Goal: Answer question/provide support

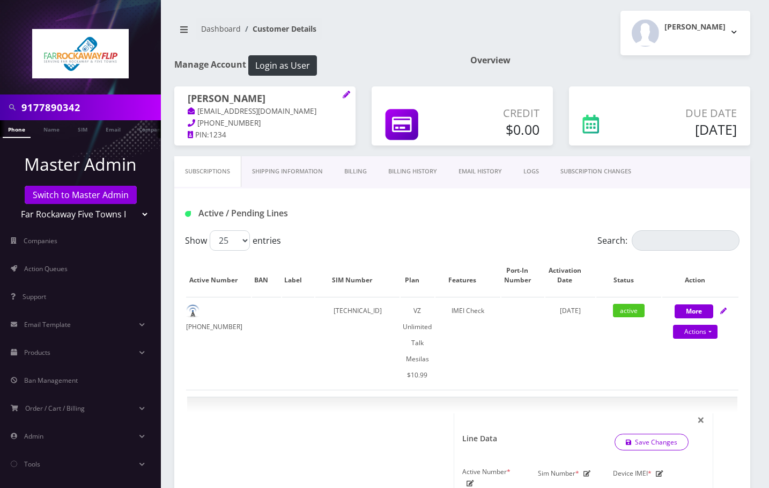
select select "468"
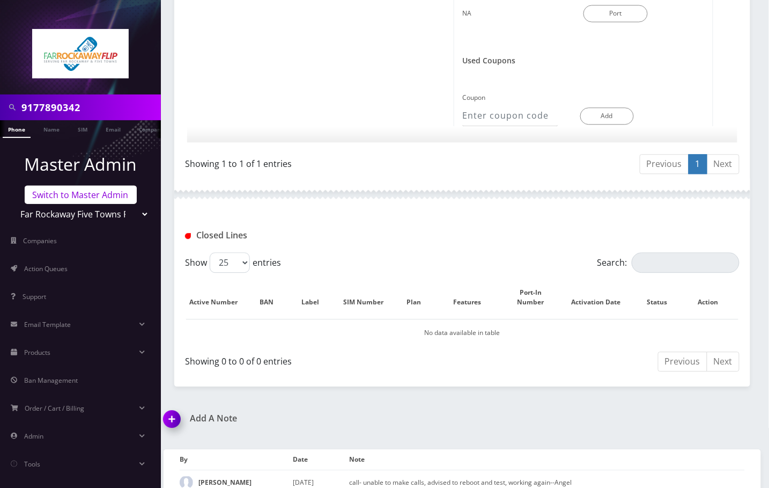
click at [85, 190] on link "Switch to Master Admin" at bounding box center [81, 195] width 112 height 18
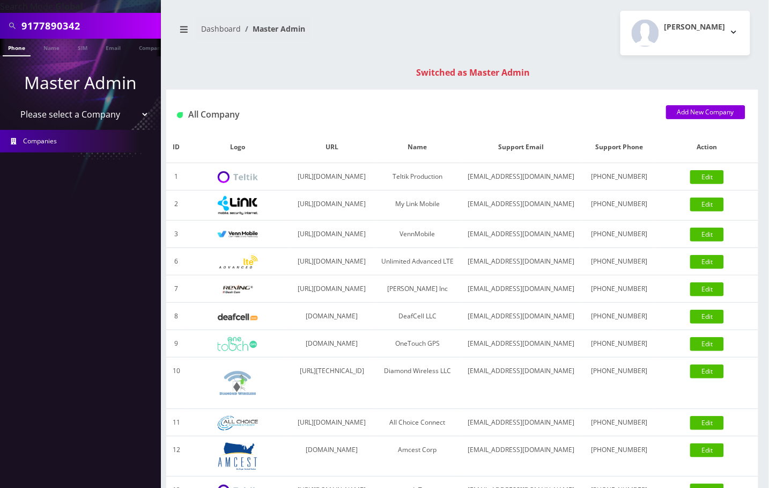
click at [50, 31] on input "9177890342" at bounding box center [89, 26] width 137 height 20
paste input "46425665"
type input "9146425665"
click at [18, 48] on link "Phone" at bounding box center [17, 48] width 28 height 18
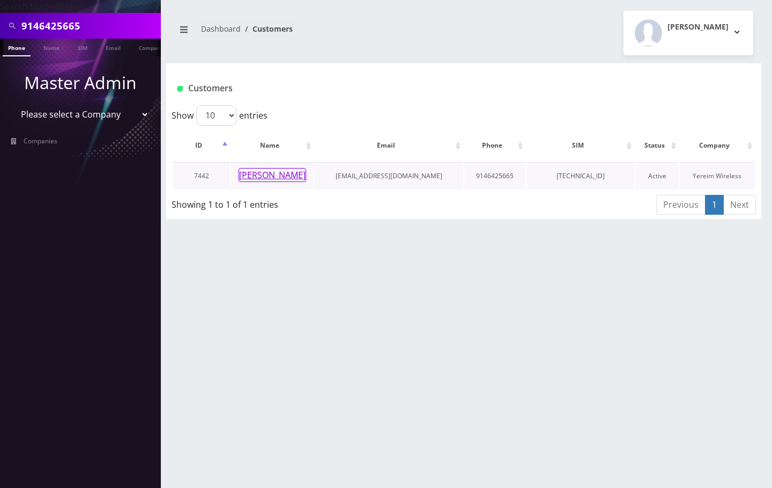
click at [264, 176] on button "Mr. Guttwein" at bounding box center [273, 175] width 68 height 14
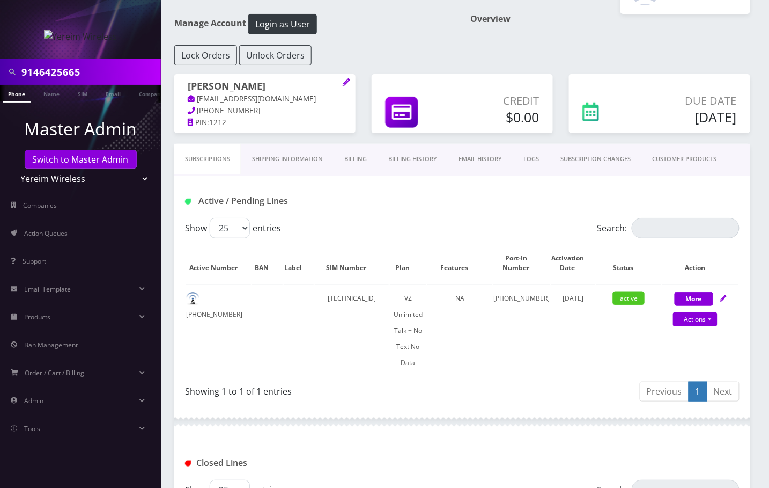
scroll to position [41, 0]
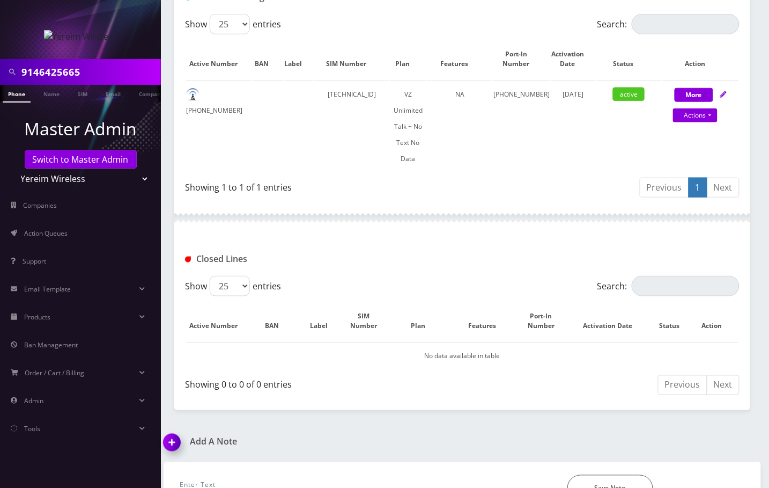
click at [234, 475] on input "text" at bounding box center [366, 485] width 372 height 20
type input "porting out, advised to call the store--Angel"
click at [585, 475] on button "Save Note" at bounding box center [611, 488] width 86 height 27
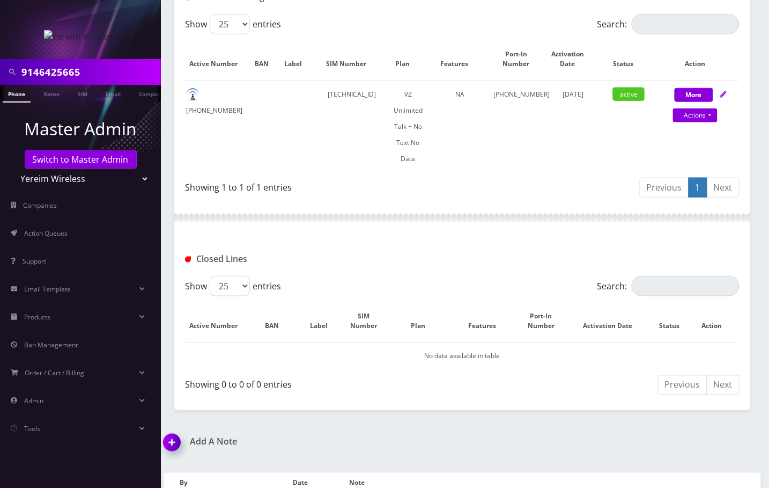
drag, startPoint x: 50, startPoint y: 466, endPoint x: 47, endPoint y: 451, distance: 14.8
click at [50, 466] on nav "9146425665 Phone Name SIM Email Company Customer Master Admin Switch to Master …" at bounding box center [80, 244] width 161 height 488
drag, startPoint x: 380, startPoint y: 238, endPoint x: 380, endPoint y: 230, distance: 8.1
click at [380, 238] on div "Closed Lines" at bounding box center [462, 255] width 576 height 42
